Goal: Check status: Check status

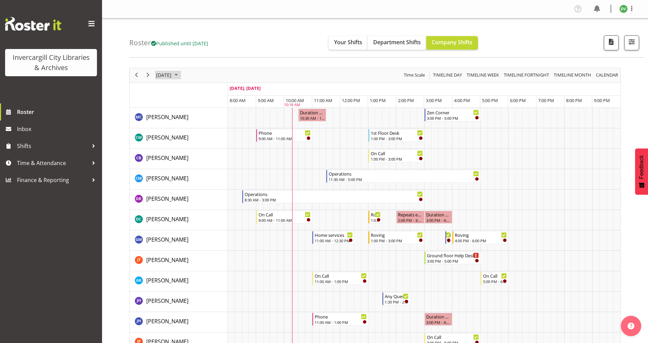
click at [180, 76] on span "October 2025" at bounding box center [176, 75] width 8 height 8
click at [229, 127] on span "11" at bounding box center [228, 127] width 10 height 10
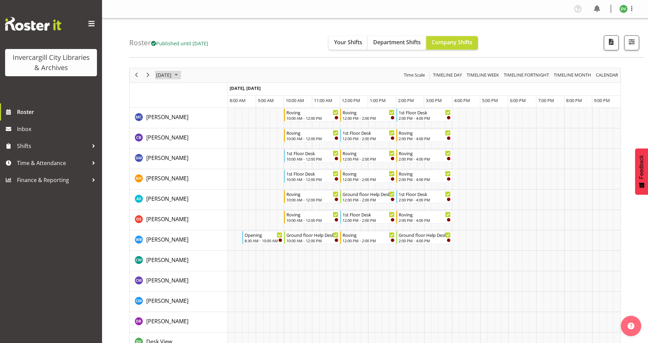
click at [180, 76] on span "October 2025" at bounding box center [176, 75] width 8 height 8
click at [165, 139] on span "12" at bounding box center [163, 139] width 10 height 10
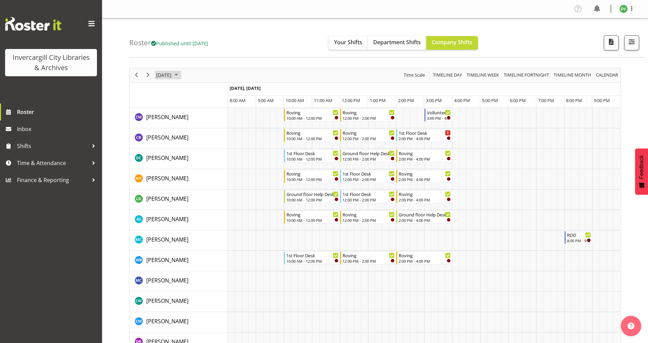
click at [180, 75] on span "October 2025" at bounding box center [176, 75] width 8 height 8
click at [207, 128] on span "9" at bounding box center [207, 127] width 10 height 10
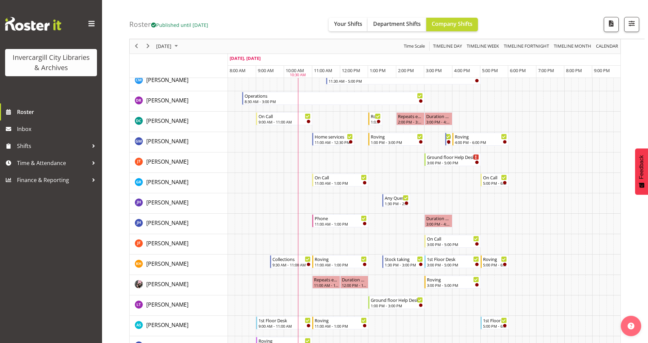
scroll to position [170, 0]
